Goal: Information Seeking & Learning: Learn about a topic

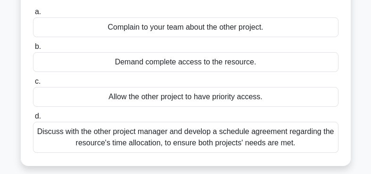
scroll to position [99, 0]
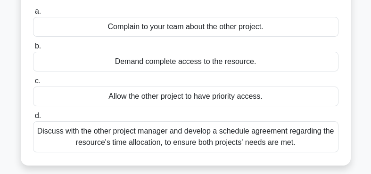
click at [231, 138] on div "Discuss with the other project manager and develop a schedule agreement regardi…" at bounding box center [185, 137] width 305 height 31
click at [33, 119] on input "d. Discuss with the other project manager and develop a schedule agreement rega…" at bounding box center [33, 116] width 0 height 6
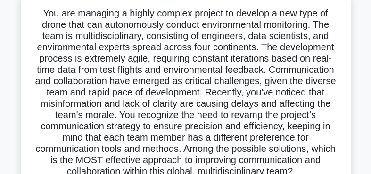
scroll to position [57, 0]
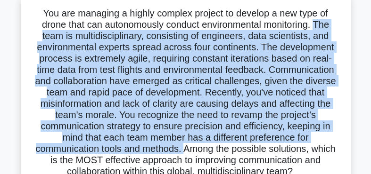
drag, startPoint x: 316, startPoint y: 25, endPoint x: 187, endPoint y: 150, distance: 179.9
click at [187, 150] on h5 ".spinner_0XTQ{transform-origin:center;animation:spinner_y6GP .75s linear infini…" at bounding box center [185, 93] width 307 height 171
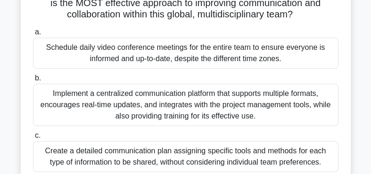
scroll to position [218, 0]
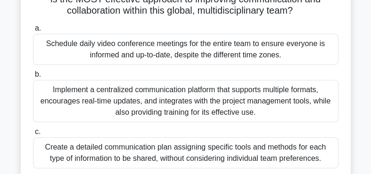
click at [212, 101] on div "Implement a centralized communication platform that supports multiple formats, …" at bounding box center [185, 101] width 305 height 42
click at [33, 78] on input "b. Implement a centralized communication platform that supports multiple format…" at bounding box center [33, 75] width 0 height 6
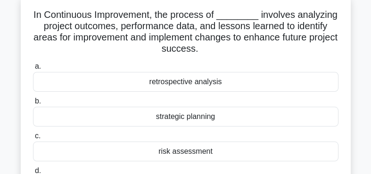
scroll to position [56, 0]
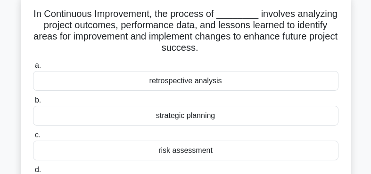
click at [188, 81] on div "retrospective analysis" at bounding box center [185, 81] width 305 height 20
click at [33, 69] on input "a. retrospective analysis" at bounding box center [33, 66] width 0 height 6
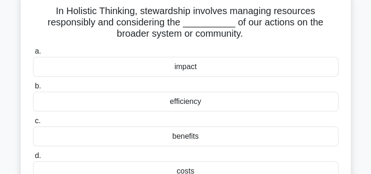
scroll to position [60, 0]
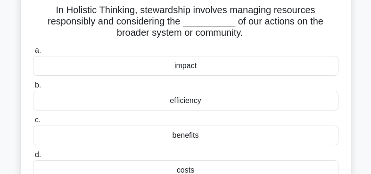
click at [187, 66] on div "impact" at bounding box center [185, 66] width 305 height 20
click at [33, 54] on input "a. impact" at bounding box center [33, 51] width 0 height 6
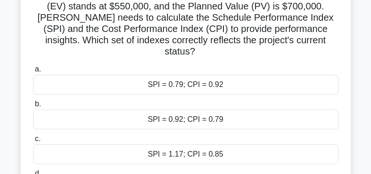
scroll to position [101, 0]
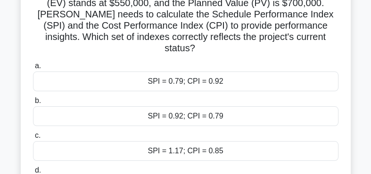
click at [203, 72] on div "SPI = 0.79; CPI = 0.92" at bounding box center [185, 82] width 305 height 20
click at [33, 69] on input "a. SPI = 0.79; CPI = 0.92" at bounding box center [33, 66] width 0 height 6
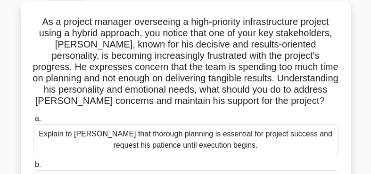
scroll to position [49, 0]
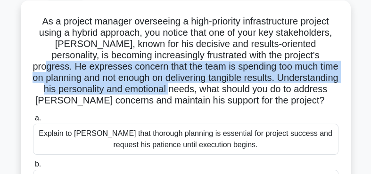
drag, startPoint x: 308, startPoint y: 57, endPoint x: 194, endPoint y: 91, distance: 118.9
click at [194, 91] on h5 "As a project manager overseeing a high-priority infrastructure project using a …" at bounding box center [185, 61] width 307 height 91
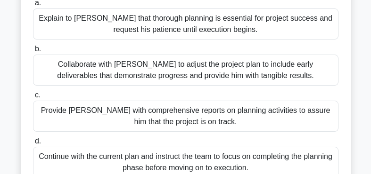
scroll to position [167, 0]
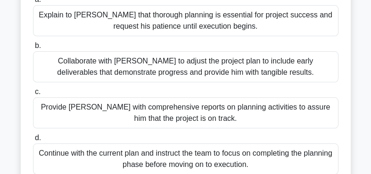
click at [208, 66] on div "Collaborate with [PERSON_NAME] to adjust the project plan to include early deli…" at bounding box center [185, 66] width 305 height 31
click at [33, 49] on input "b. Collaborate with [PERSON_NAME] to adjust the project plan to include early d…" at bounding box center [33, 46] width 0 height 6
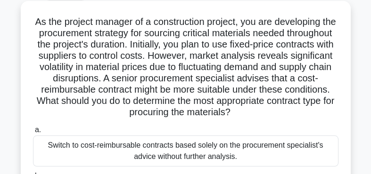
scroll to position [49, 0]
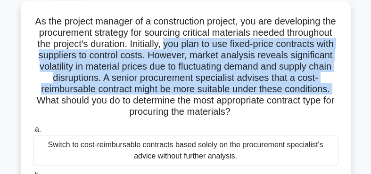
drag, startPoint x: 164, startPoint y: 46, endPoint x: 338, endPoint y: 89, distance: 178.6
click at [338, 89] on h5 "As the project manager of a construction project, you are developing the procur…" at bounding box center [185, 67] width 307 height 103
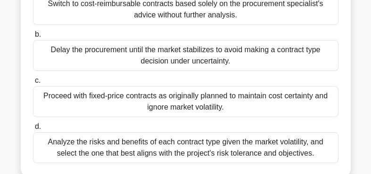
scroll to position [190, 0]
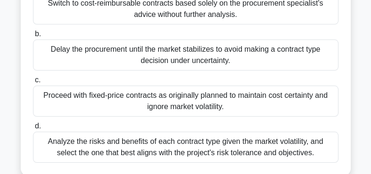
click at [269, 142] on div "Analyze the risks and benefits of each contract type given the market volatilit…" at bounding box center [185, 147] width 305 height 31
click at [33, 130] on input "d. Analyze the risks and benefits of each contract type given the market volati…" at bounding box center [33, 126] width 0 height 6
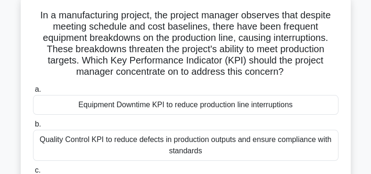
scroll to position [55, 0]
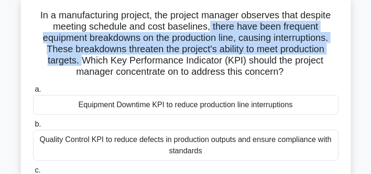
drag, startPoint x: 209, startPoint y: 29, endPoint x: 84, endPoint y: 59, distance: 128.9
click at [84, 59] on h5 "In a manufacturing project, the project manager observes that despite meeting s…" at bounding box center [185, 43] width 307 height 69
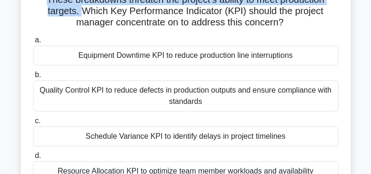
scroll to position [107, 0]
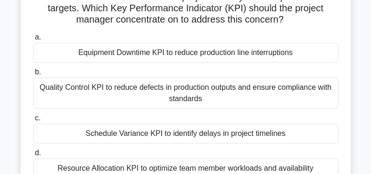
click at [196, 55] on div "Equipment Downtime KPI to reduce production line interruptions" at bounding box center [185, 53] width 305 height 20
click at [33, 41] on input "a. Equipment Downtime KPI to reduce production line interruptions" at bounding box center [33, 37] width 0 height 6
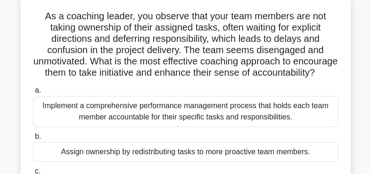
scroll to position [55, 0]
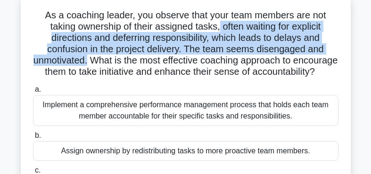
drag, startPoint x: 218, startPoint y: 27, endPoint x: 88, endPoint y: 57, distance: 133.5
click at [88, 57] on h5 "As a coaching leader, you observe that your team members are not taking ownersh…" at bounding box center [185, 43] width 307 height 69
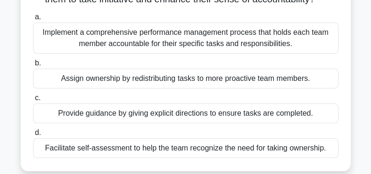
scroll to position [130, 0]
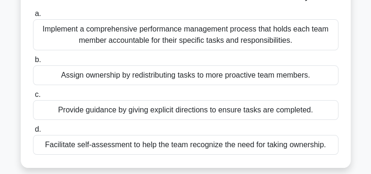
click at [175, 141] on div "Facilitate self-assessment to help the team recognize the need for taking owner…" at bounding box center [185, 145] width 305 height 20
click at [33, 133] on input "d. Facilitate self-assessment to help the team recognize the need for taking ow…" at bounding box center [33, 130] width 0 height 6
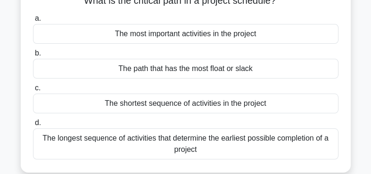
scroll to position [70, 0]
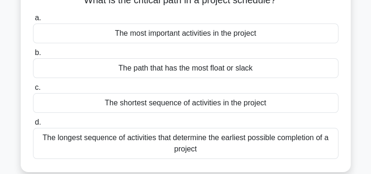
click at [237, 139] on div "The longest sequence of activities that determine the earliest possible complet…" at bounding box center [185, 143] width 305 height 31
click at [33, 126] on input "d. The longest sequence of activities that determine the earliest possible comp…" at bounding box center [33, 123] width 0 height 6
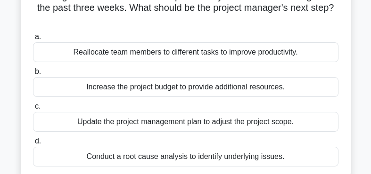
scroll to position [91, 0]
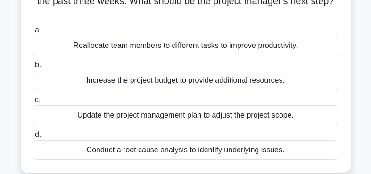
click at [243, 151] on div "Conduct a root cause analysis to identify underlying issues." at bounding box center [185, 150] width 305 height 20
click at [33, 138] on input "d. Conduct a root cause analysis to identify underlying issues." at bounding box center [33, 135] width 0 height 6
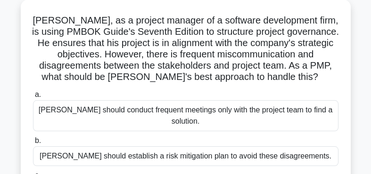
scroll to position [50, 0]
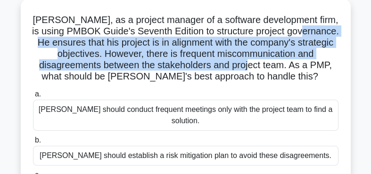
drag, startPoint x: 314, startPoint y: 30, endPoint x: 288, endPoint y: 66, distance: 44.9
click at [288, 66] on h5 "[PERSON_NAME], as a project manager of a software development firm, is using PM…" at bounding box center [185, 48] width 307 height 69
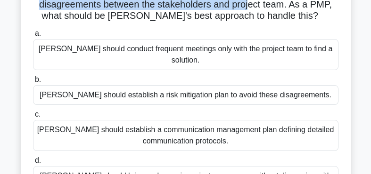
scroll to position [129, 0]
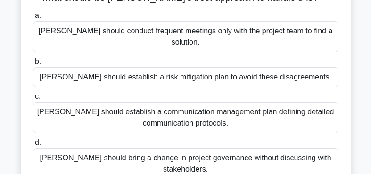
click at [169, 109] on div "[PERSON_NAME] should establish a communication management plan defining detaile…" at bounding box center [185, 117] width 305 height 31
click at [33, 100] on input "[PERSON_NAME] should establish a communication management plan defining detaile…" at bounding box center [33, 97] width 0 height 6
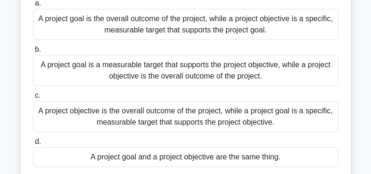
scroll to position [97, 0]
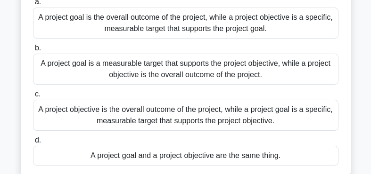
click at [239, 24] on div "A project goal is the overall outcome of the project, while a project objective…" at bounding box center [185, 23] width 305 height 31
click at [33, 5] on input "a. A project goal is the overall outcome of the project, while a project object…" at bounding box center [33, 2] width 0 height 6
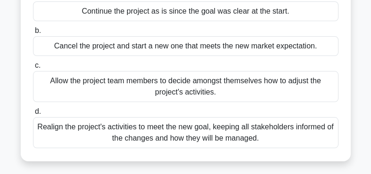
scroll to position [104, 0]
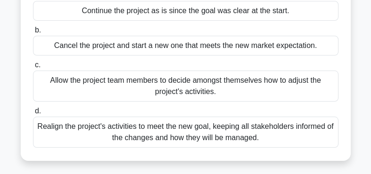
click at [202, 136] on div "Realign the project's activities to meet the new goal, keeping all stakeholders…" at bounding box center [185, 132] width 305 height 31
click at [33, 114] on input "d. Realign the project's activities to meet the new goal, keeping all stakehold…" at bounding box center [33, 111] width 0 height 6
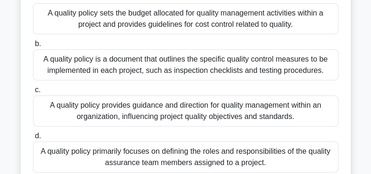
scroll to position [102, 0]
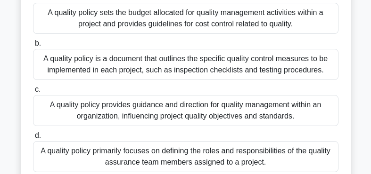
click at [180, 112] on div "A quality policy provides guidance and direction for quality management within …" at bounding box center [185, 110] width 305 height 31
click at [33, 93] on input "c. A quality policy provides guidance and direction for quality management with…" at bounding box center [33, 90] width 0 height 6
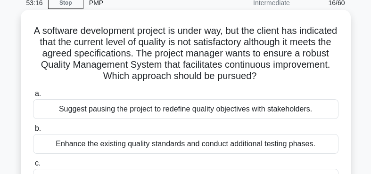
scroll to position [45, 0]
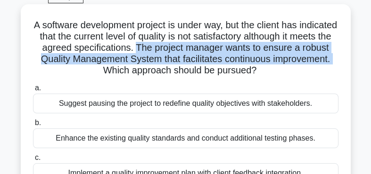
drag, startPoint x: 136, startPoint y: 48, endPoint x: 337, endPoint y: 57, distance: 201.3
click at [337, 57] on h5 "A software development project is under way, but the client has indicated that …" at bounding box center [185, 47] width 307 height 57
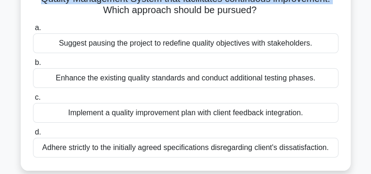
scroll to position [108, 0]
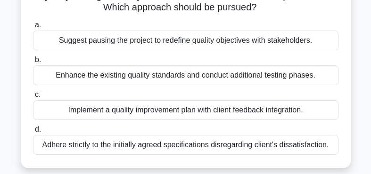
click at [175, 113] on div "Implement a quality improvement plan with client feedback integration." at bounding box center [185, 110] width 305 height 20
click at [33, 98] on input "c. Implement a quality improvement plan with client feedback integration." at bounding box center [33, 95] width 0 height 6
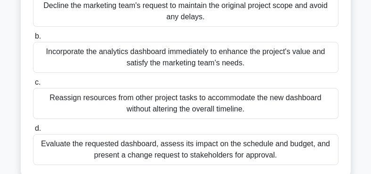
scroll to position [144, 0]
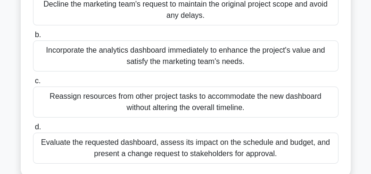
click at [221, 148] on div "Evaluate the requested dashboard, assess its impact on the schedule and budget,…" at bounding box center [185, 148] width 305 height 31
click at [33, 130] on input "d. Evaluate the requested dashboard, assess its impact on the schedule and budg…" at bounding box center [33, 127] width 0 height 6
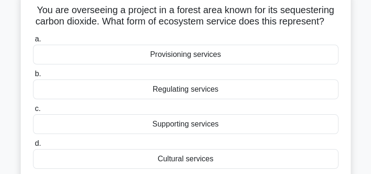
scroll to position [60, 0]
click at [165, 124] on div "Supporting services" at bounding box center [185, 124] width 305 height 20
click at [33, 112] on input "c. Supporting services" at bounding box center [33, 109] width 0 height 6
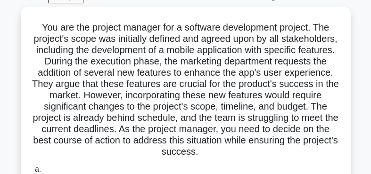
scroll to position [45, 0]
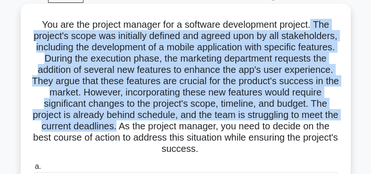
drag, startPoint x: 312, startPoint y: 22, endPoint x: 116, endPoint y: 123, distance: 220.0
click at [116, 123] on h5 "You are the project manager for a software development project. The project's s…" at bounding box center [185, 87] width 307 height 137
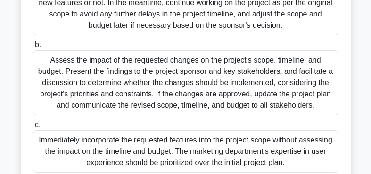
scroll to position [235, 0]
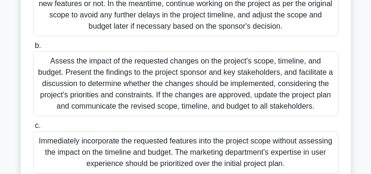
click at [174, 87] on div "Assess the impact of the requested changes on the project's scope, timeline, an…" at bounding box center [185, 83] width 305 height 65
click at [33, 49] on input "b. Assess the impact of the requested changes on the project's scope, timeline,…" at bounding box center [33, 46] width 0 height 6
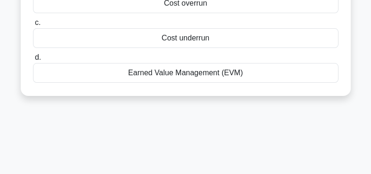
scroll to position [171, 0]
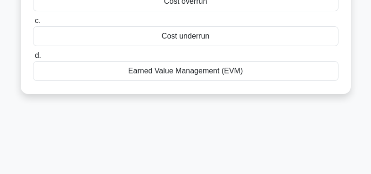
click at [205, 70] on div "Earned Value Management (EVM)" at bounding box center [185, 71] width 305 height 20
click at [33, 59] on input "d. Earned Value Management (EVM)" at bounding box center [33, 56] width 0 height 6
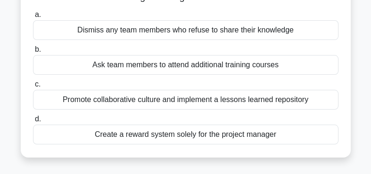
scroll to position [110, 0]
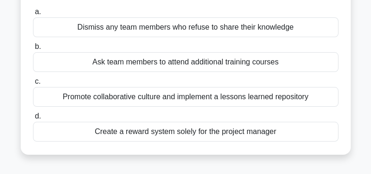
click at [227, 102] on div "Promote collaborative culture and implement a lessons learned repository" at bounding box center [185, 97] width 305 height 20
click at [33, 85] on input "c. Promote collaborative culture and implement a lessons learned repository" at bounding box center [33, 82] width 0 height 6
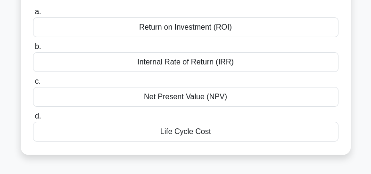
scroll to position [123, 0]
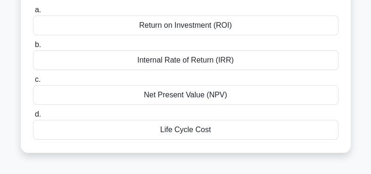
click at [205, 95] on div "Net Present Value (NPV)" at bounding box center [185, 95] width 305 height 20
click at [33, 83] on input "c. Net Present Value (NPV)" at bounding box center [33, 80] width 0 height 6
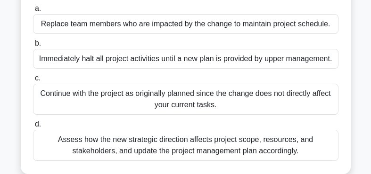
scroll to position [126, 0]
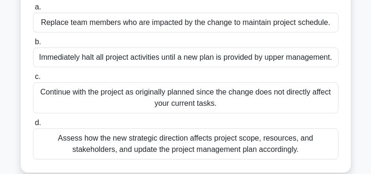
click at [207, 142] on div "Assess how the new strategic direction affects project scope, resources, and st…" at bounding box center [185, 144] width 305 height 31
click at [33, 126] on input "d. Assess how the new strategic direction affects project scope, resources, and…" at bounding box center [33, 123] width 0 height 6
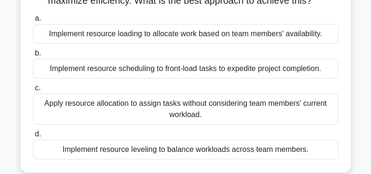
scroll to position [106, 0]
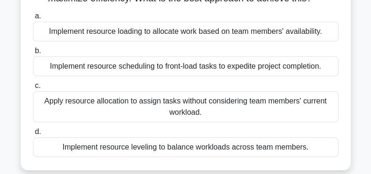
click at [204, 149] on div "Implement resource leveling to balance workloads across team members." at bounding box center [185, 148] width 305 height 20
click at [33, 135] on input "d. Implement resource leveling to balance workloads across team members." at bounding box center [33, 132] width 0 height 6
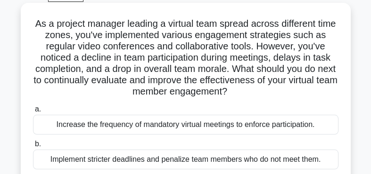
scroll to position [53, 0]
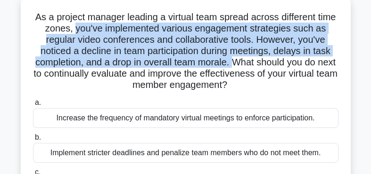
drag, startPoint x: 76, startPoint y: 29, endPoint x: 232, endPoint y: 60, distance: 158.6
click at [232, 60] on h5 "As a project manager leading a virtual team spread across different time zones,…" at bounding box center [185, 51] width 307 height 80
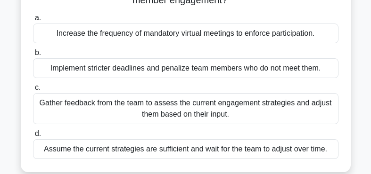
scroll to position [139, 0]
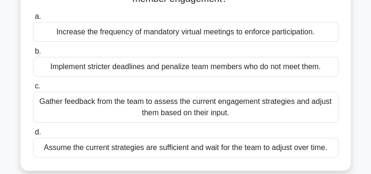
click at [194, 113] on div "Gather feedback from the team to assess the current engagement strategies and a…" at bounding box center [185, 107] width 305 height 31
click at [33, 90] on input "c. Gather feedback from the team to assess the current engagement strategies an…" at bounding box center [33, 86] width 0 height 6
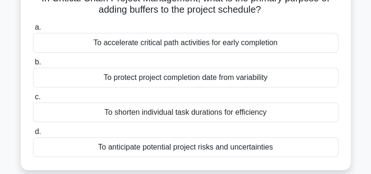
scroll to position [72, 0]
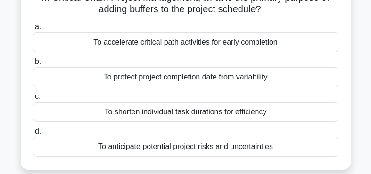
click at [199, 44] on div "To accelerate critical path activities for early completion" at bounding box center [185, 43] width 305 height 20
click at [33, 30] on input "a. To accelerate critical path activities for early completion" at bounding box center [33, 27] width 0 height 6
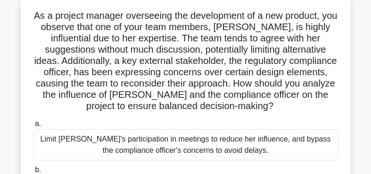
scroll to position [55, 0]
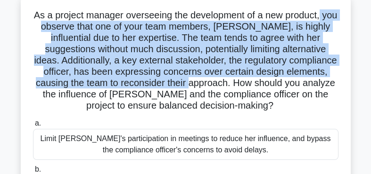
drag, startPoint x: 320, startPoint y: 14, endPoint x: 144, endPoint y: 77, distance: 187.6
click at [144, 77] on h5 "As a project manager overseeing the development of a new product, you observe t…" at bounding box center [185, 60] width 307 height 103
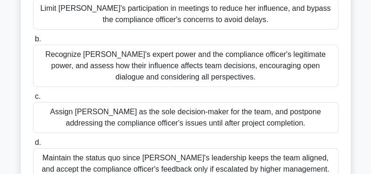
scroll to position [200, 0]
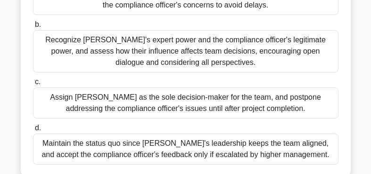
click at [207, 47] on div "Recognize [PERSON_NAME]'s expert power and the compliance officer's legitimate …" at bounding box center [185, 51] width 305 height 42
click at [33, 28] on input "b. Recognize [PERSON_NAME]'s expert power and the compliance officer's legitima…" at bounding box center [33, 25] width 0 height 6
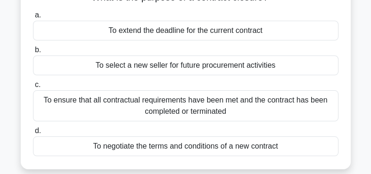
scroll to position [81, 0]
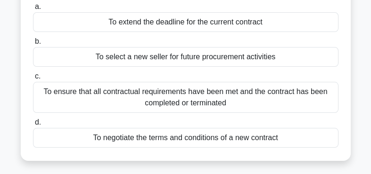
click at [218, 96] on div "To ensure that all contractual requirements have been met and the contract has …" at bounding box center [185, 97] width 305 height 31
click at [33, 80] on input "c. To ensure that all contractual requirements have been met and the contract h…" at bounding box center [33, 76] width 0 height 6
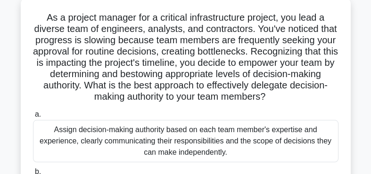
scroll to position [53, 0]
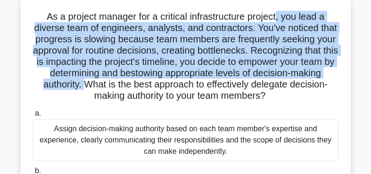
drag, startPoint x: 277, startPoint y: 11, endPoint x: 83, endPoint y: 85, distance: 207.3
click at [83, 85] on h5 "As a project manager for a critical infrastructure project, you lead a diverse …" at bounding box center [185, 56] width 307 height 91
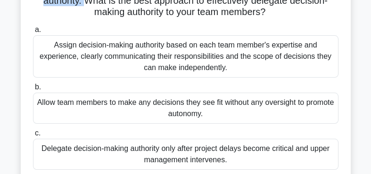
scroll to position [139, 0]
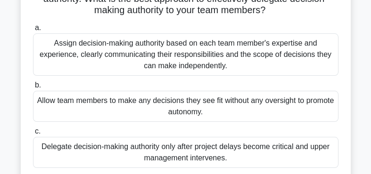
click at [227, 61] on div "Assign decision-making authority based on each team member's expertise and expe…" at bounding box center [185, 54] width 305 height 42
click at [33, 31] on input "a. Assign decision-making authority based on each team member's expertise and e…" at bounding box center [33, 28] width 0 height 6
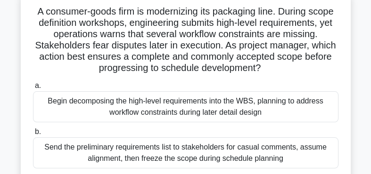
scroll to position [59, 0]
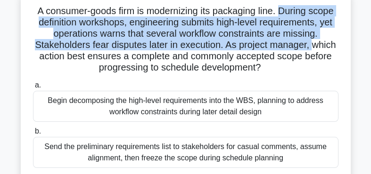
drag, startPoint x: 278, startPoint y: 9, endPoint x: 312, endPoint y: 44, distance: 48.6
click at [312, 44] on h5 "A consumer-goods firm is modernizing its packaging line. During scope definitio…" at bounding box center [185, 39] width 307 height 69
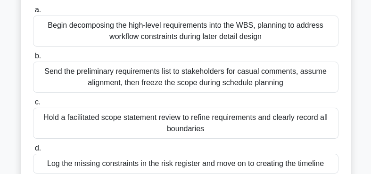
scroll to position [134, 0]
click at [197, 124] on div "Hold a facilitated scope statement review to refine requirements and clearly re…" at bounding box center [185, 123] width 305 height 31
click at [33, 106] on input "c. Hold a facilitated scope statement review to refine requirements and clearly…" at bounding box center [33, 102] width 0 height 6
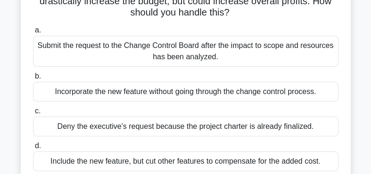
scroll to position [103, 0]
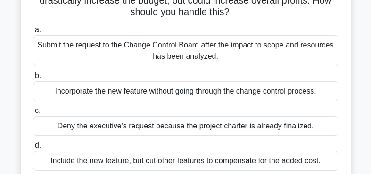
click at [209, 62] on div "Submit the request to the Change Control Board after the impact to scope and re…" at bounding box center [185, 50] width 305 height 31
click at [33, 33] on input "a. Submit the request to the Change Control Board after the impact to scope and…" at bounding box center [33, 30] width 0 height 6
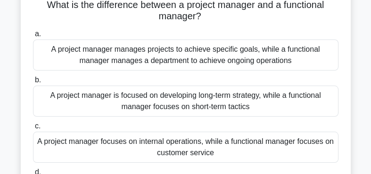
scroll to position [65, 0]
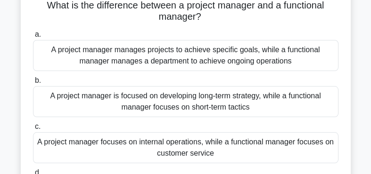
click at [241, 61] on div "A project manager manages projects to achieve specific goals, while a functiona…" at bounding box center [185, 55] width 305 height 31
click at [33, 38] on input "a. A project manager manages projects to achieve specific goals, while a functi…" at bounding box center [33, 35] width 0 height 6
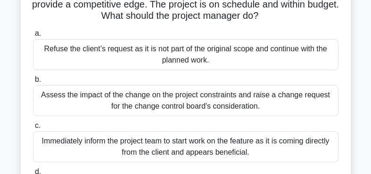
scroll to position [110, 0]
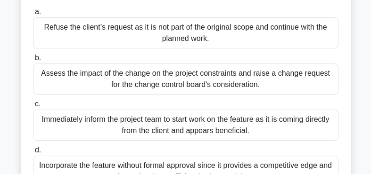
click at [244, 76] on div "Assess the impact of the change on the project constraints and raise a change r…" at bounding box center [185, 79] width 305 height 31
click at [33, 61] on input "b. Assess the impact of the change on the project constraints and raise a chang…" at bounding box center [33, 58] width 0 height 6
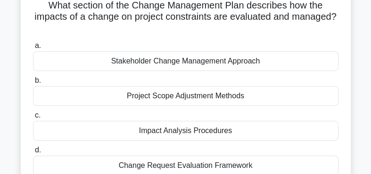
scroll to position [65, 0]
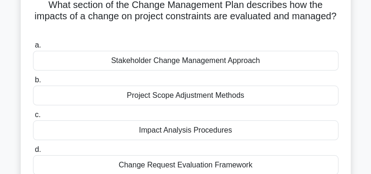
click at [215, 121] on div "Impact Analysis Procedures" at bounding box center [185, 131] width 305 height 20
click at [33, 117] on input "c. Impact Analysis Procedures" at bounding box center [33, 115] width 0 height 6
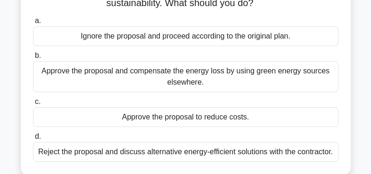
scroll to position [101, 0]
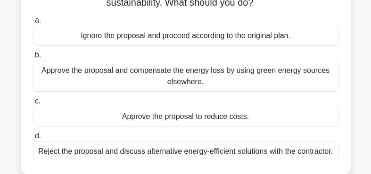
click at [229, 149] on div "Reject the proposal and discuss alternative energy-efficient solutions with the…" at bounding box center [185, 152] width 305 height 20
click at [33, 139] on input "d. Reject the proposal and discuss alternative energy-efficient solutions with …" at bounding box center [33, 136] width 0 height 6
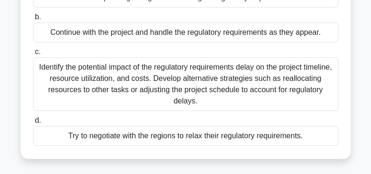
scroll to position [139, 0]
click at [252, 83] on div "Identify the potential impact of the regulatory requirements delay on the proje…" at bounding box center [185, 84] width 305 height 54
click at [33, 55] on input "c. Identify the potential impact of the regulatory requirements delay on the pr…" at bounding box center [33, 52] width 0 height 6
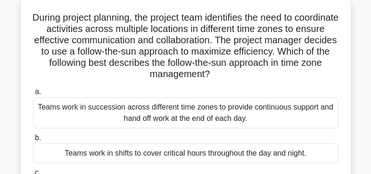
scroll to position [53, 0]
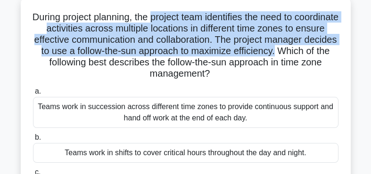
drag, startPoint x: 172, startPoint y: 19, endPoint x: 306, endPoint y: 49, distance: 137.1
click at [306, 49] on h5 "During project planning, the project team identifies the need to coordinate act…" at bounding box center [185, 45] width 307 height 69
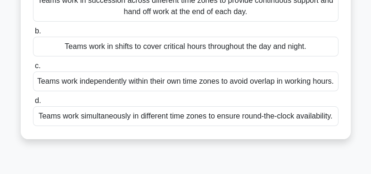
scroll to position [162, 0]
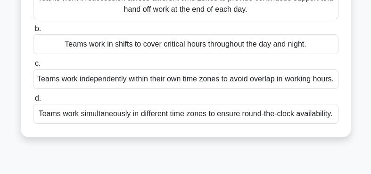
click at [229, 124] on div "Teams work simultaneously in different time zones to ensure round-the-clock ava…" at bounding box center [185, 114] width 305 height 20
click at [33, 102] on input "d. Teams work simultaneously in different time zones to ensure round-the-clock …" at bounding box center [33, 99] width 0 height 6
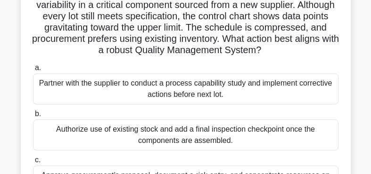
scroll to position [70, 0]
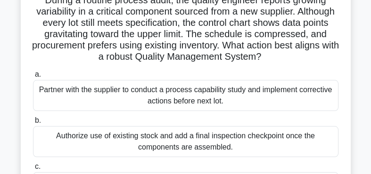
click at [223, 99] on div "Partner with the supplier to conduct a process capability study and implement c…" at bounding box center [185, 95] width 305 height 31
click at [33, 78] on input "a. Partner with the supplier to conduct a process capability study and implemen…" at bounding box center [33, 75] width 0 height 6
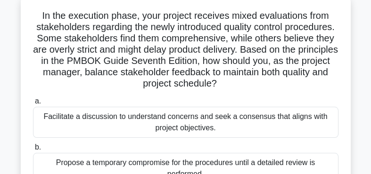
scroll to position [58, 0]
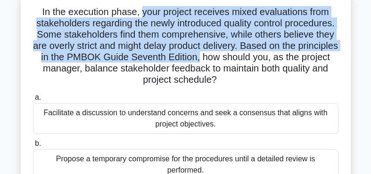
drag, startPoint x: 141, startPoint y: 11, endPoint x: 198, endPoint y: 58, distance: 73.6
click at [198, 58] on h5 "In the execution phase, your project receives mixed evaluations from stakeholde…" at bounding box center [185, 46] width 307 height 80
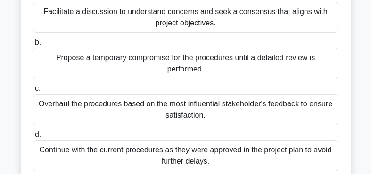
scroll to position [161, 0]
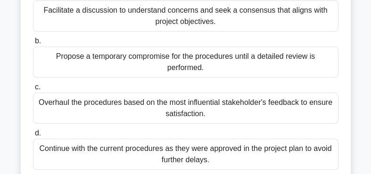
click at [130, 16] on div "Facilitate a discussion to understand concerns and seek a consensus that aligns…" at bounding box center [185, 15] width 305 height 31
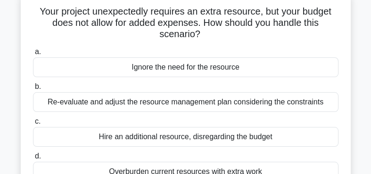
scroll to position [59, 0]
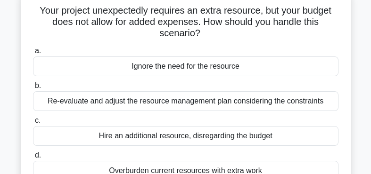
click at [261, 100] on div "Re-evaluate and adjust the resource management plan considering the constraints" at bounding box center [185, 101] width 305 height 20
click at [33, 89] on input "b. Re-evaluate and adjust the resource management plan considering the constrai…" at bounding box center [33, 86] width 0 height 6
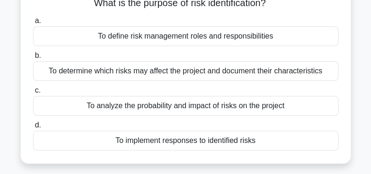
scroll to position [67, 0]
click at [212, 104] on div "To analyze the probability and impact of risks on the project" at bounding box center [185, 106] width 305 height 20
click at [33, 93] on input "c. To analyze the probability and impact of risks on the project" at bounding box center [33, 90] width 0 height 6
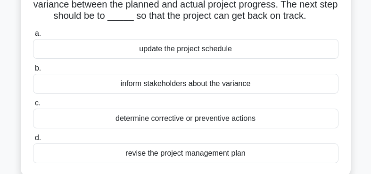
scroll to position [77, 0]
click at [202, 119] on div "determine corrective or preventive actions" at bounding box center [185, 119] width 305 height 20
click at [33, 106] on input "c. determine corrective or preventive actions" at bounding box center [33, 103] width 0 height 6
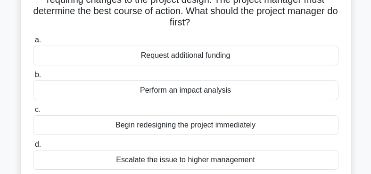
scroll to position [83, 0]
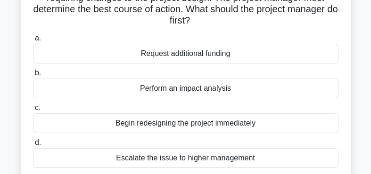
click at [208, 89] on div "Perform an impact analysis" at bounding box center [185, 89] width 305 height 20
click at [33, 76] on input "b. Perform an impact analysis" at bounding box center [33, 73] width 0 height 6
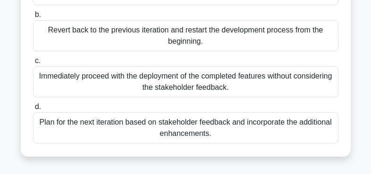
scroll to position [165, 0]
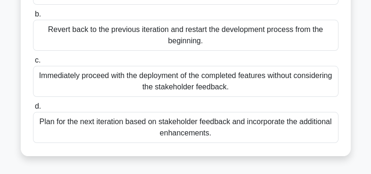
click at [238, 126] on div "Plan for the next iteration based on stakeholder feedback and incorporate the a…" at bounding box center [185, 127] width 305 height 31
click at [33, 110] on input "d. Plan for the next iteration based on stakeholder feedback and incorporate th…" at bounding box center [33, 107] width 0 height 6
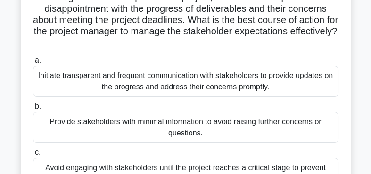
scroll to position [72, 0]
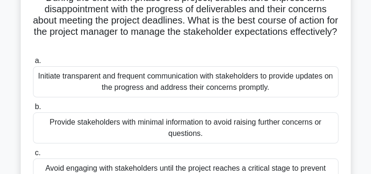
click at [199, 88] on div "Initiate transparent and frequent communication with stakeholders to provide up…" at bounding box center [185, 81] width 305 height 31
click at [33, 64] on input "a. Initiate transparent and frequent communication with stakeholders to provide…" at bounding box center [33, 61] width 0 height 6
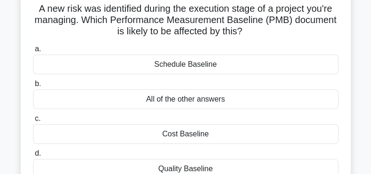
scroll to position [61, 0]
click at [187, 95] on div "All of the other answers" at bounding box center [185, 100] width 305 height 20
click at [33, 87] on input "b. All of the other answers" at bounding box center [33, 84] width 0 height 6
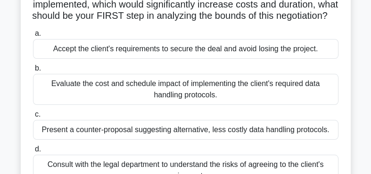
scroll to position [87, 0]
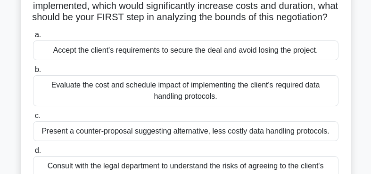
click at [211, 92] on div "Evaluate the cost and schedule impact of implementing the client's required dat…" at bounding box center [185, 90] width 305 height 31
click at [33, 73] on input "b. Evaluate the cost and schedule impact of implementing the client's required …" at bounding box center [33, 70] width 0 height 6
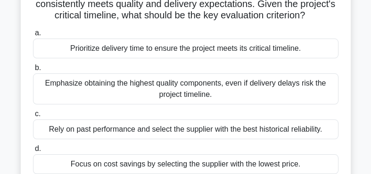
scroll to position [103, 0]
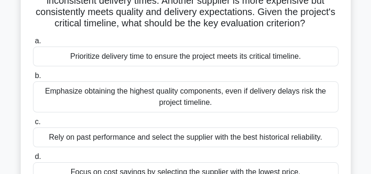
click at [228, 57] on div "Prioritize delivery time to ensure the project meets its critical timeline." at bounding box center [185, 57] width 305 height 20
click at [33, 44] on input "a. Prioritize delivery time to ensure the project meets its critical timeline." at bounding box center [33, 41] width 0 height 6
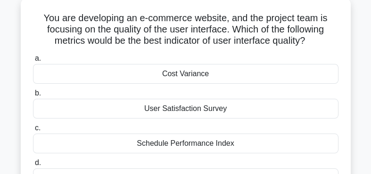
scroll to position [55, 0]
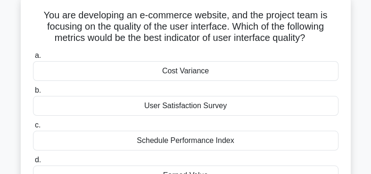
click at [178, 109] on div "User Satisfaction Survey" at bounding box center [185, 106] width 305 height 20
click at [33, 94] on input "b. User Satisfaction Survey" at bounding box center [33, 91] width 0 height 6
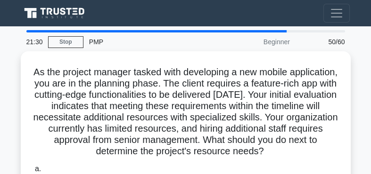
scroll to position [0, 0]
click at [59, 41] on link "Stop" at bounding box center [65, 42] width 35 height 12
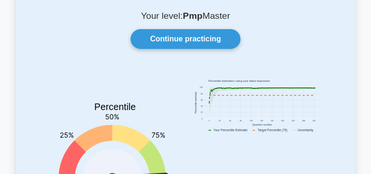
scroll to position [48, 0]
